Goal: Task Accomplishment & Management: Use online tool/utility

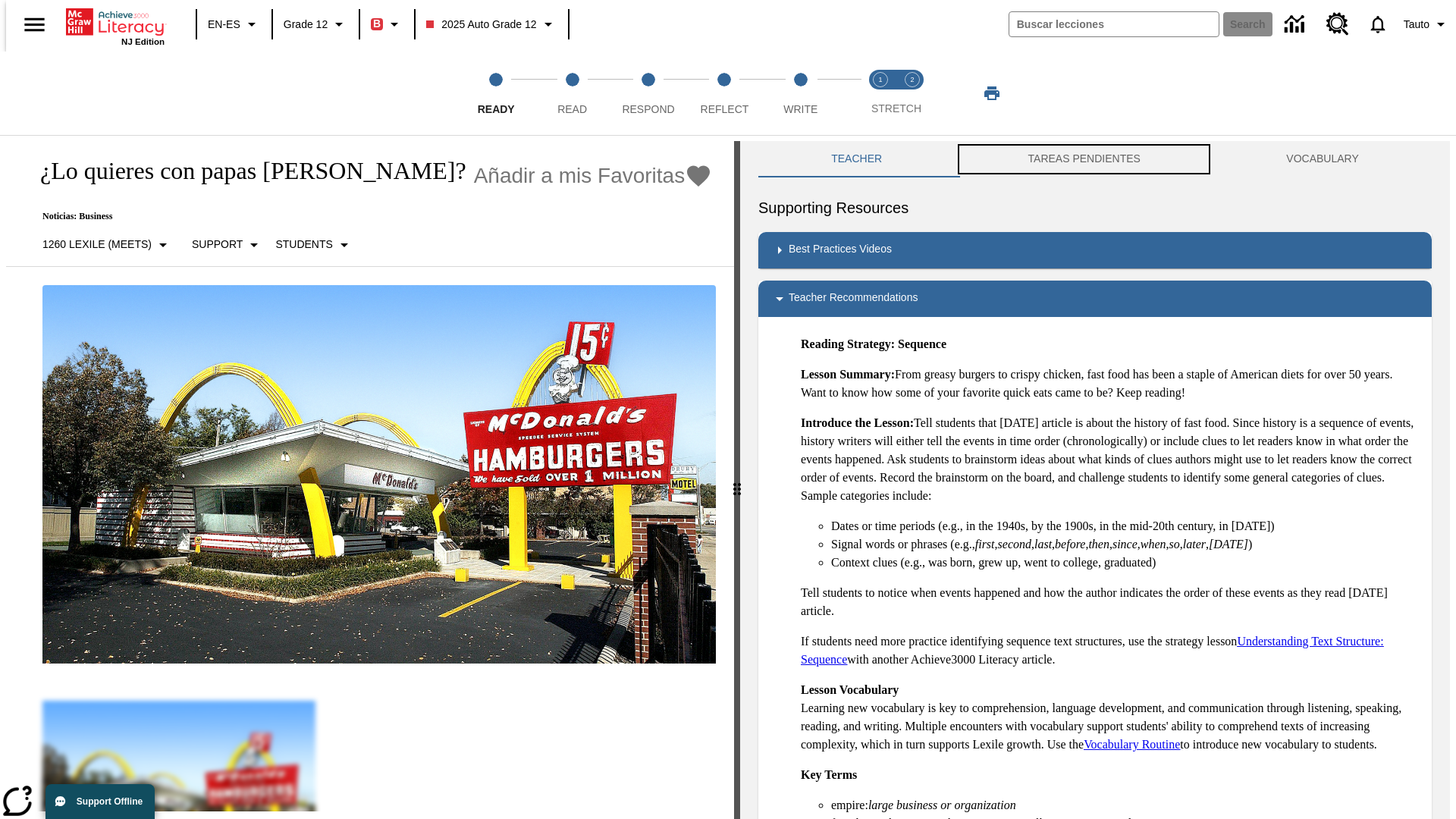
click at [1084, 159] on button "TAREAS PENDIENTES" at bounding box center [1083, 159] width 258 height 37
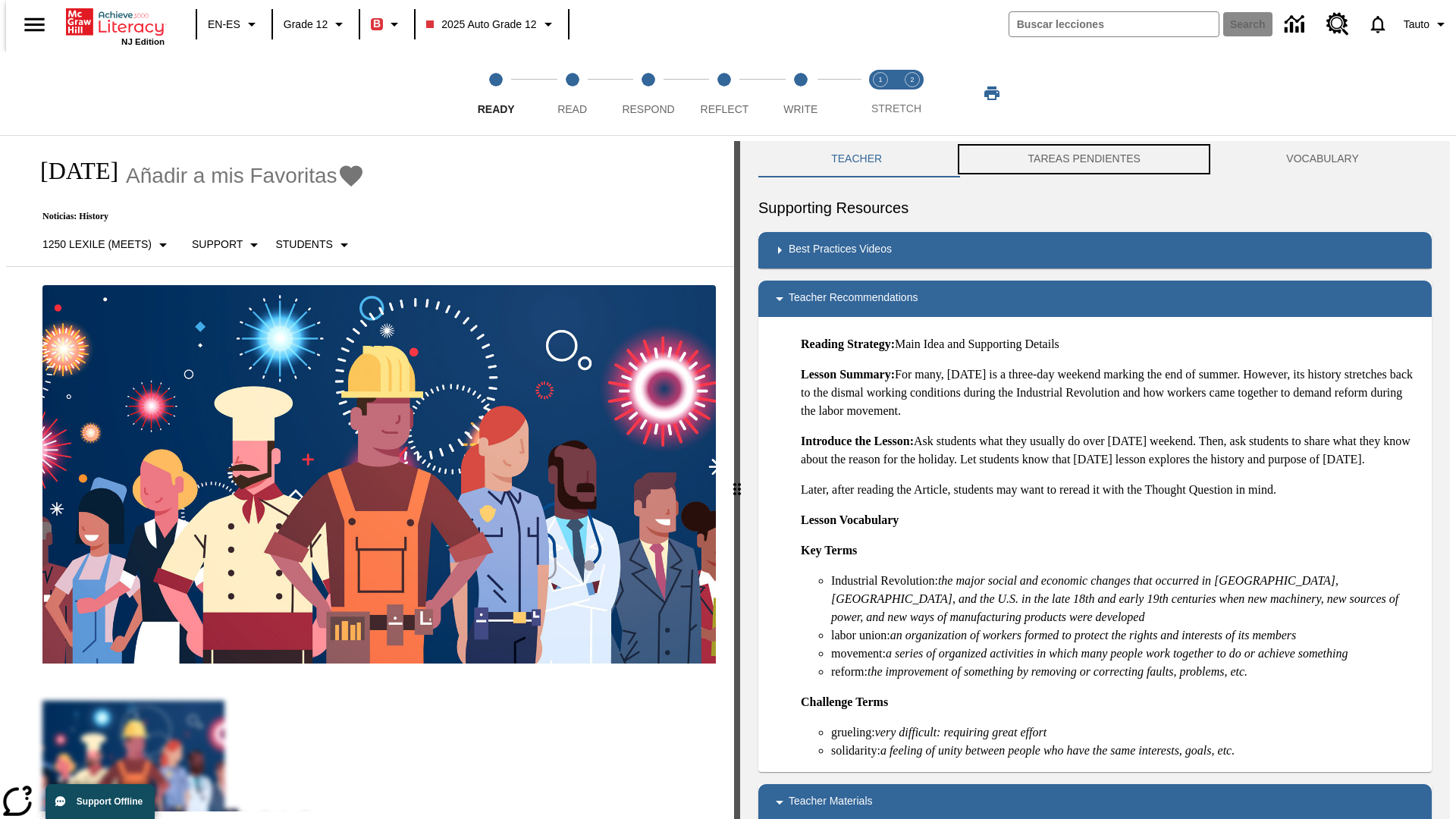
click at [1084, 159] on button "TAREAS PENDIENTES" at bounding box center [1083, 159] width 258 height 37
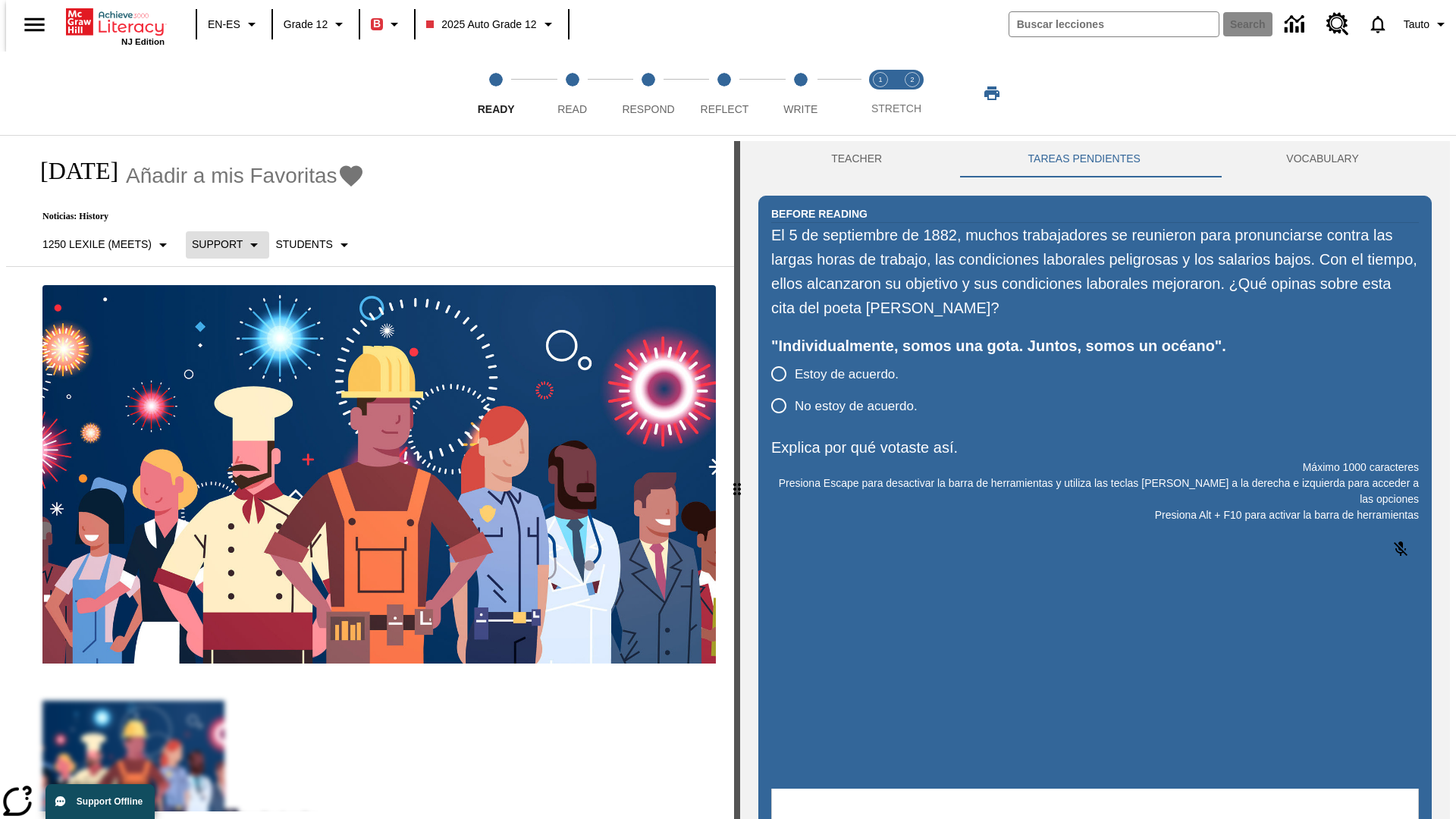
click at [219, 245] on p "Support" at bounding box center [217, 245] width 51 height 16
click at [236, 333] on p "Support" at bounding box center [236, 333] width 89 height 16
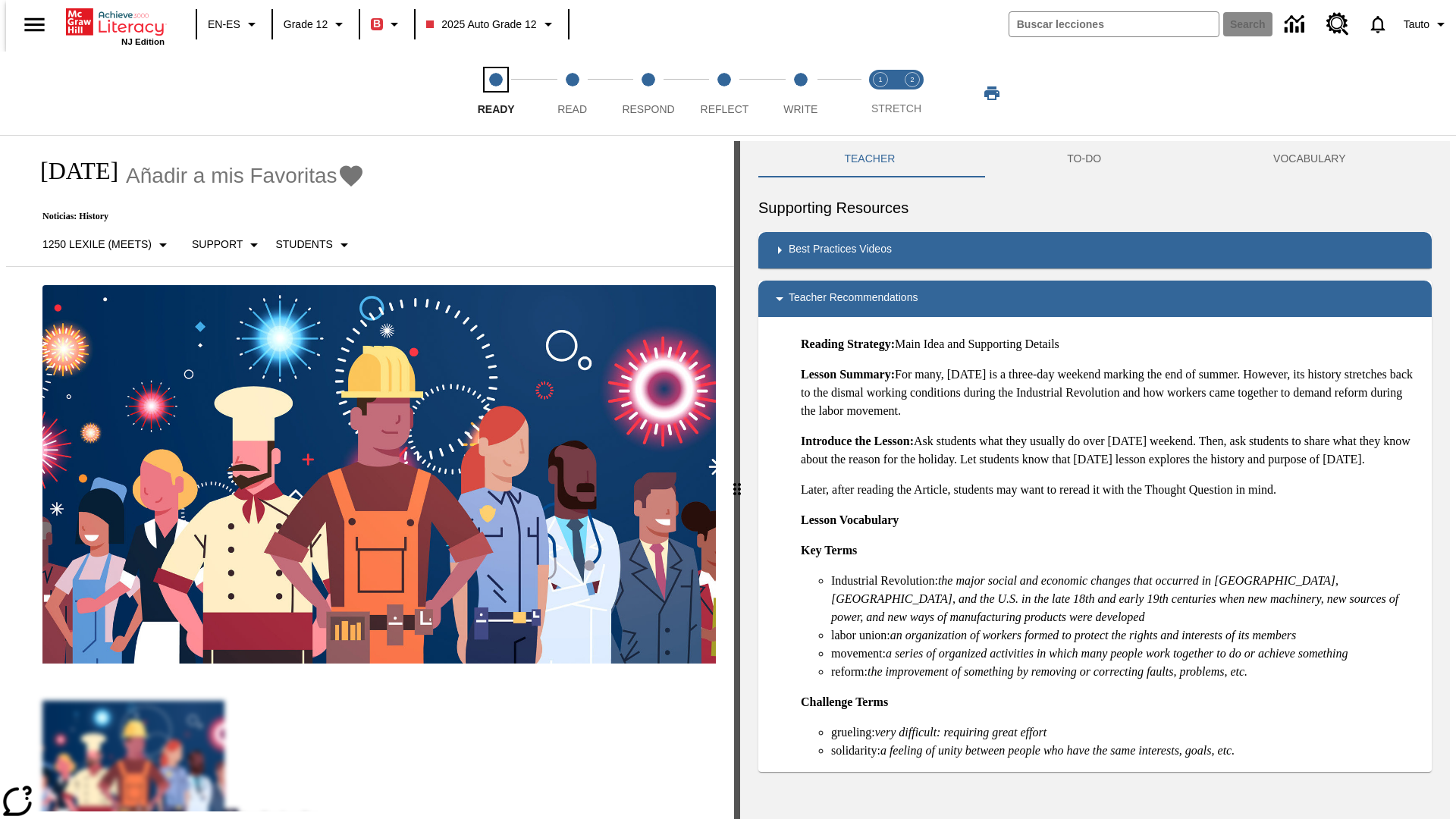
click at [496, 93] on span "Ready" at bounding box center [496, 102] width 37 height 27
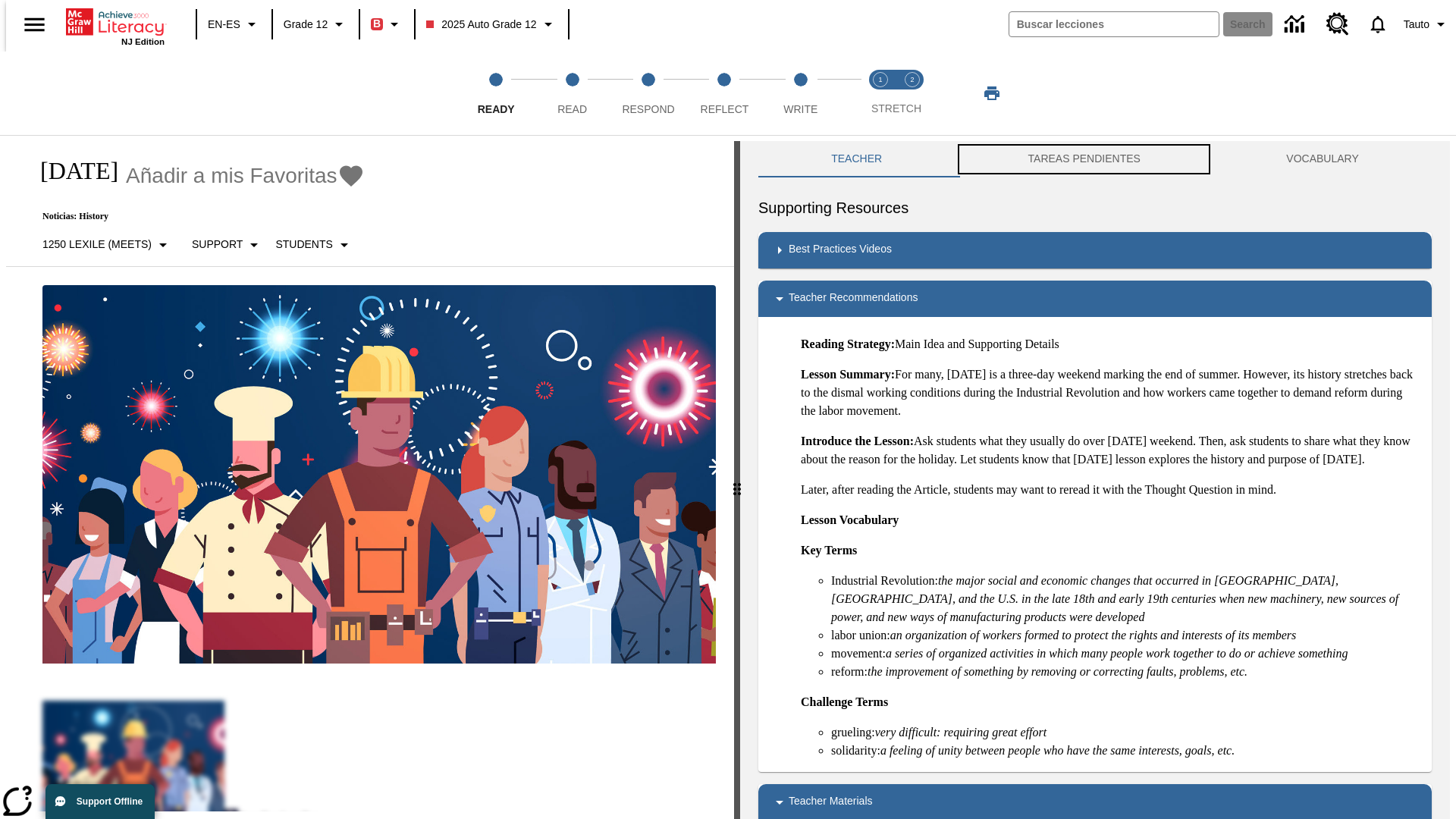
click at [1084, 159] on button "TAREAS PENDIENTES" at bounding box center [1083, 159] width 258 height 37
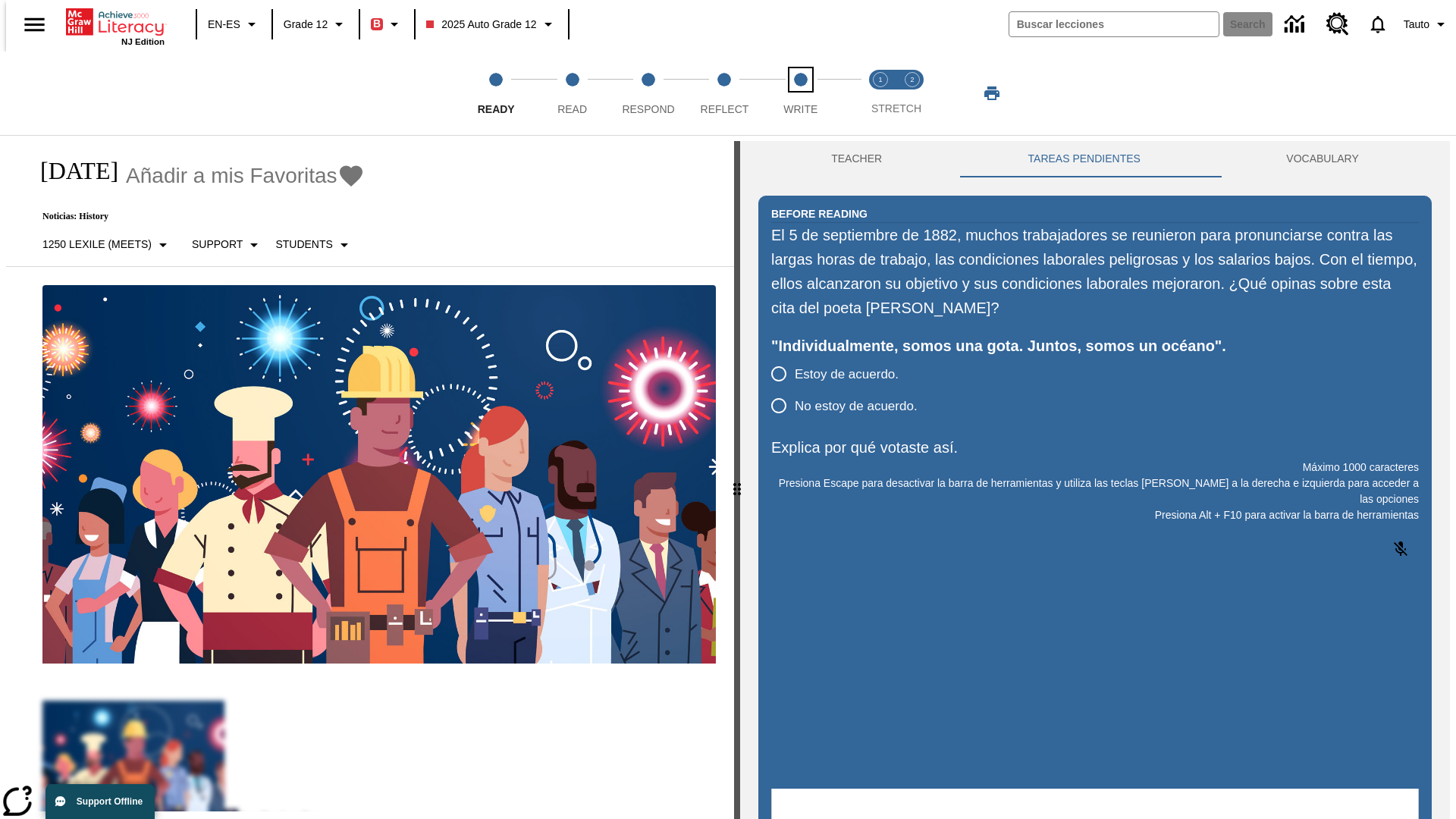
click at [800, 93] on span "Write" at bounding box center [800, 102] width 34 height 27
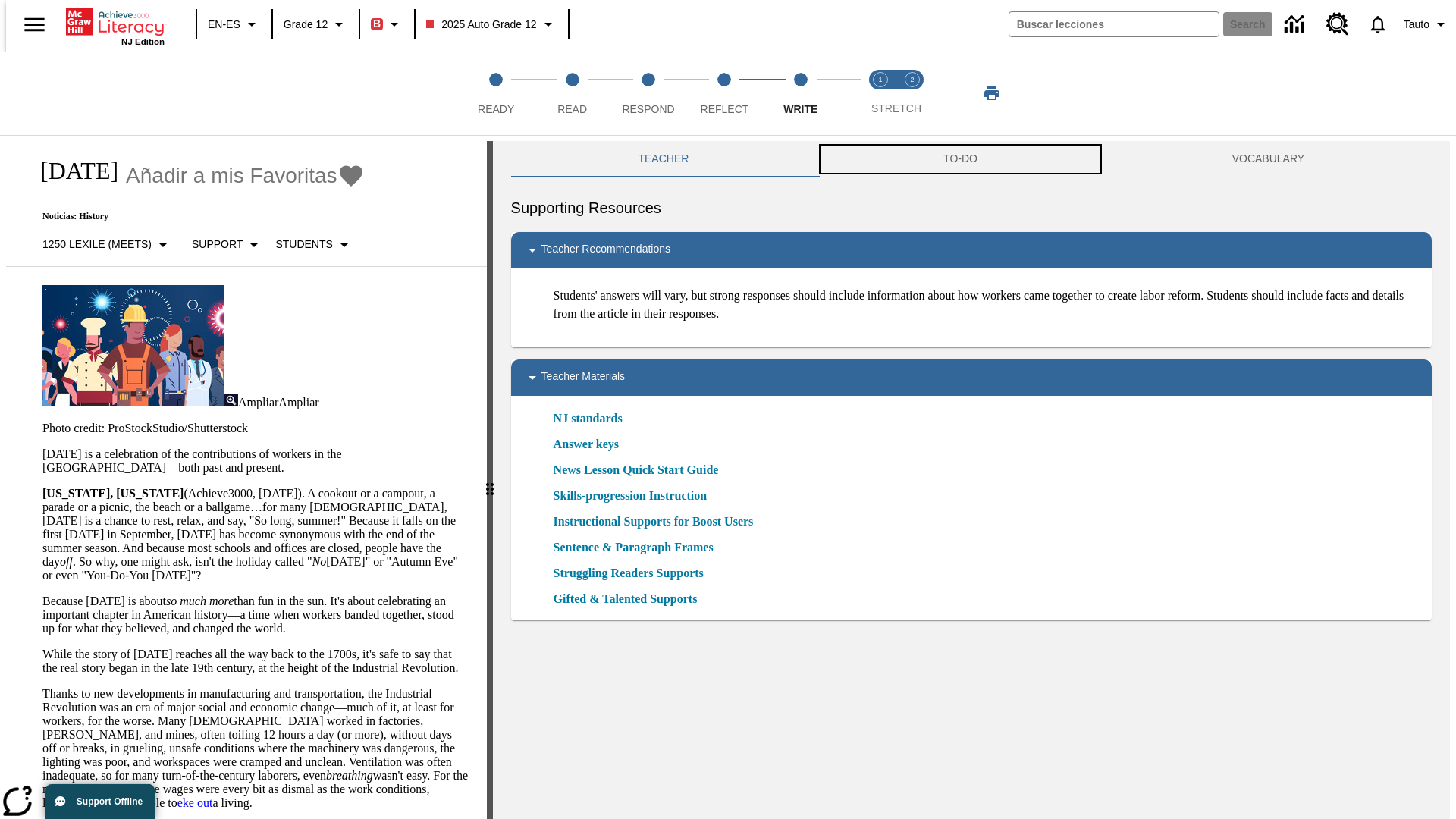
scroll to position [1, 0]
click at [960, 159] on button "TAREAS PENDIENTES" at bounding box center [960, 158] width 341 height 37
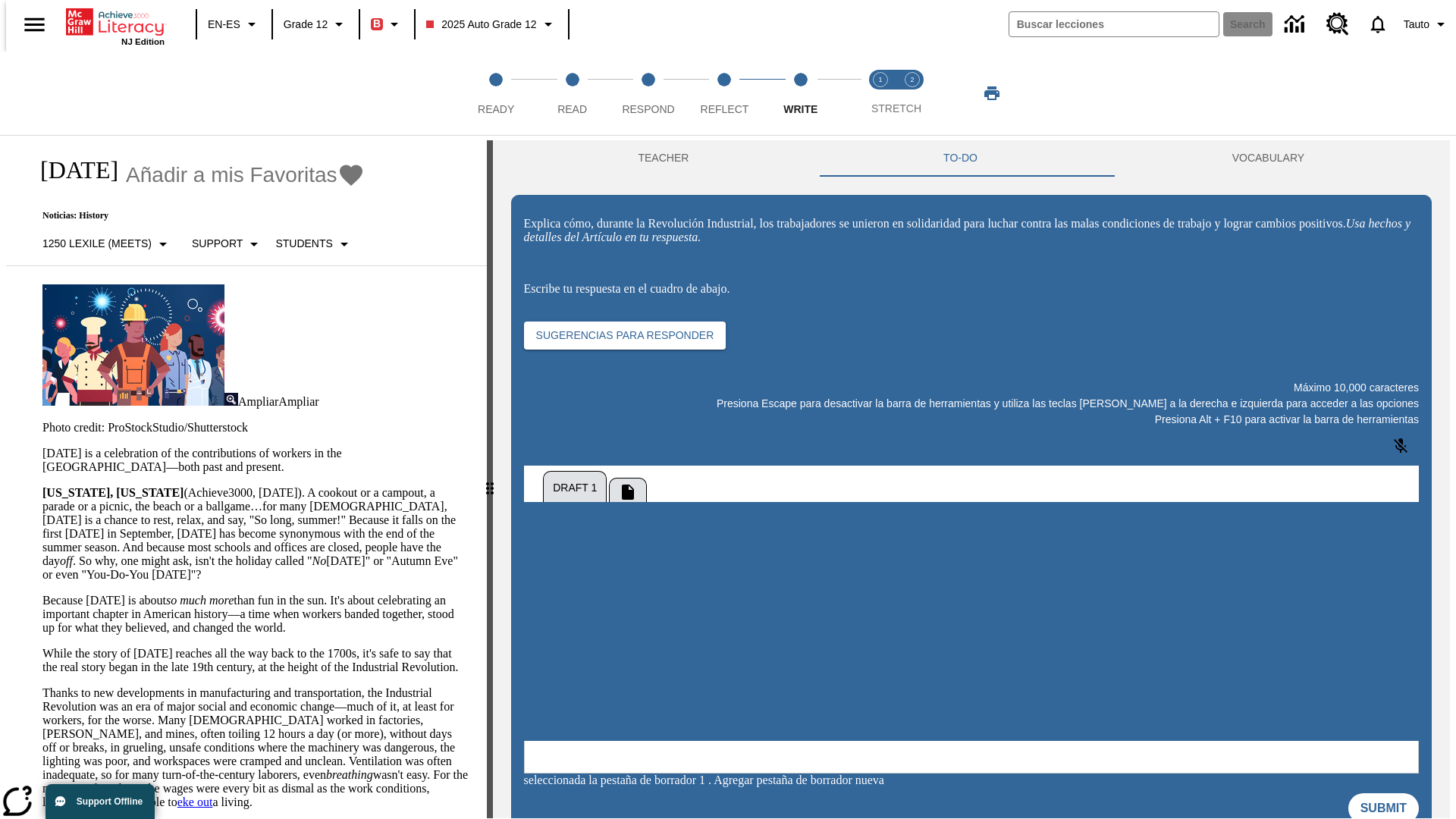
scroll to position [0, 0]
